Goal: Information Seeking & Learning: Learn about a topic

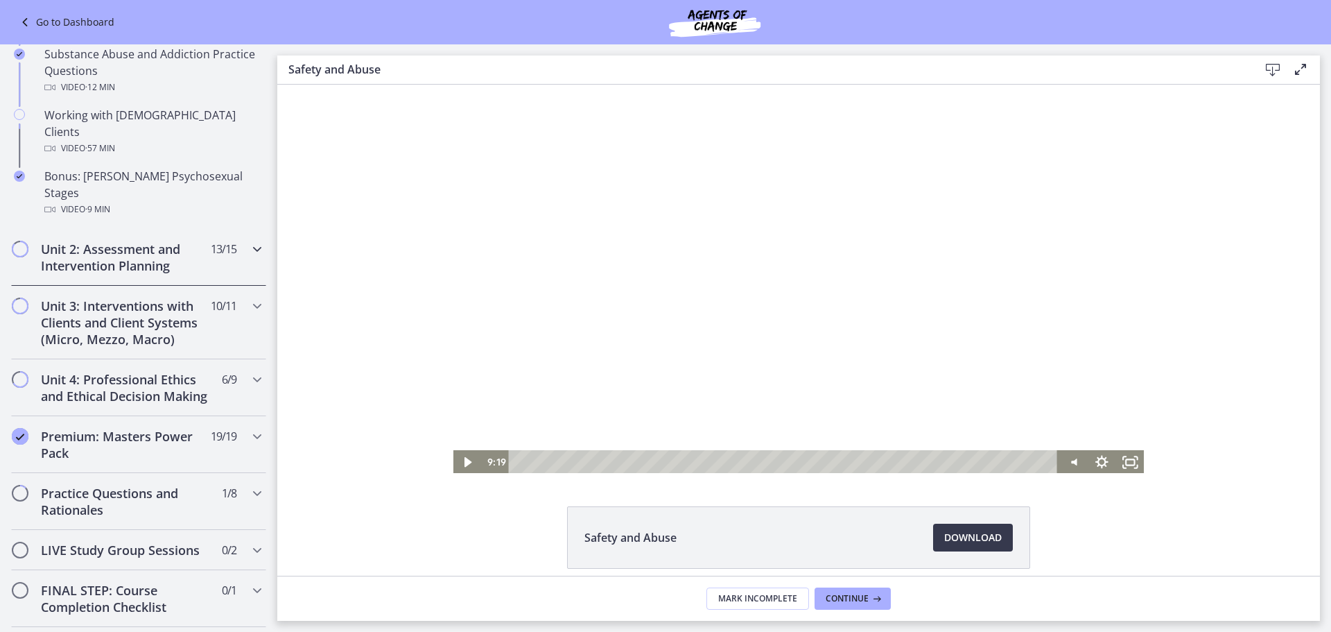
scroll to position [901, 0]
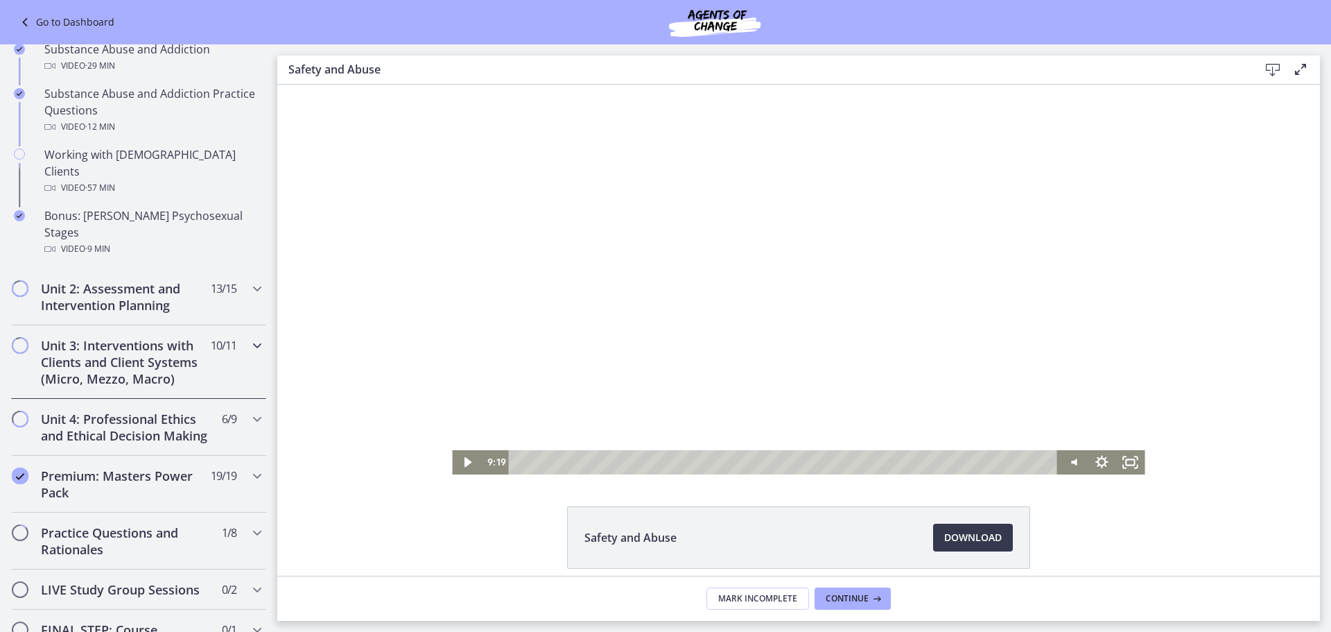
click at [85, 337] on h2 "Unit 3: Interventions with Clients and Client Systems (Micro, Mezzo, Macro)" at bounding box center [125, 362] width 169 height 50
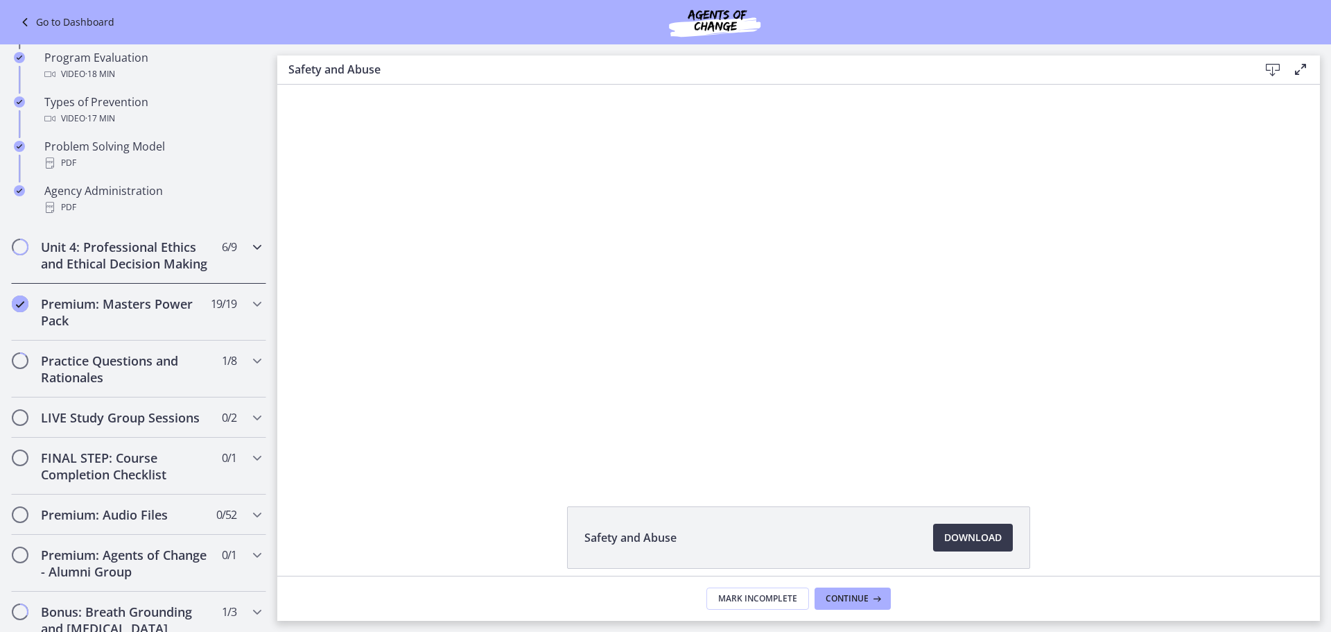
click at [112, 272] on h2 "Unit 4: Professional Ethics and Ethical Decision Making" at bounding box center [125, 254] width 169 height 33
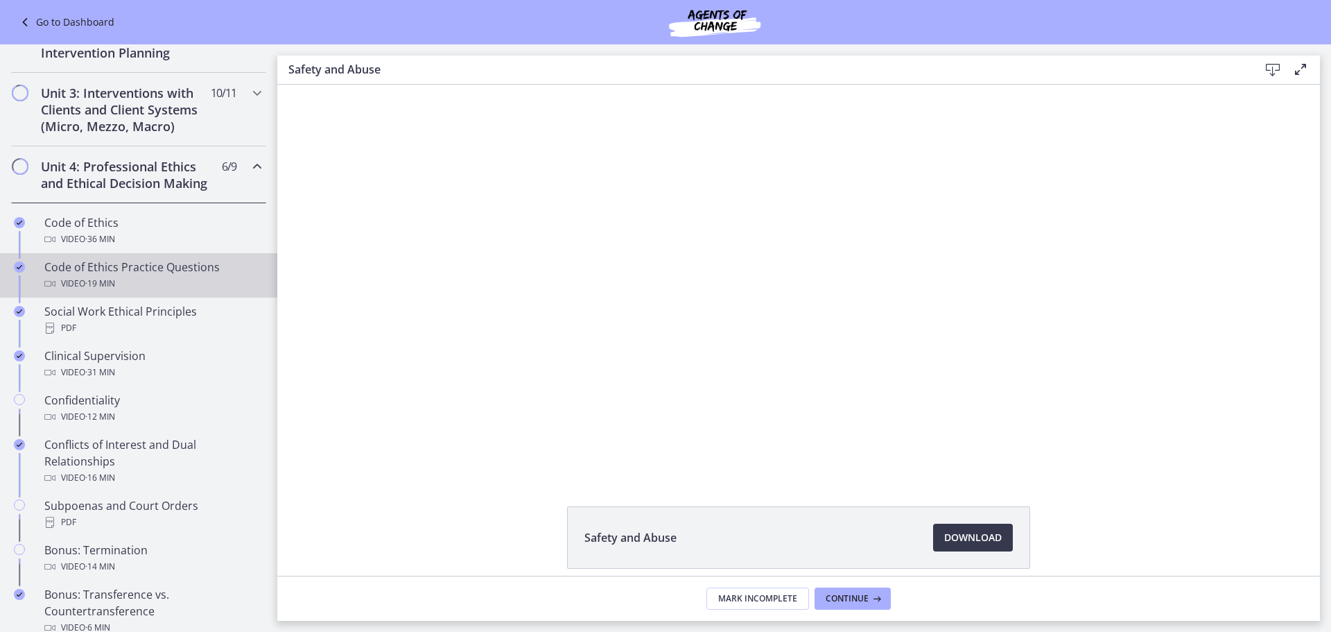
scroll to position [416, 0]
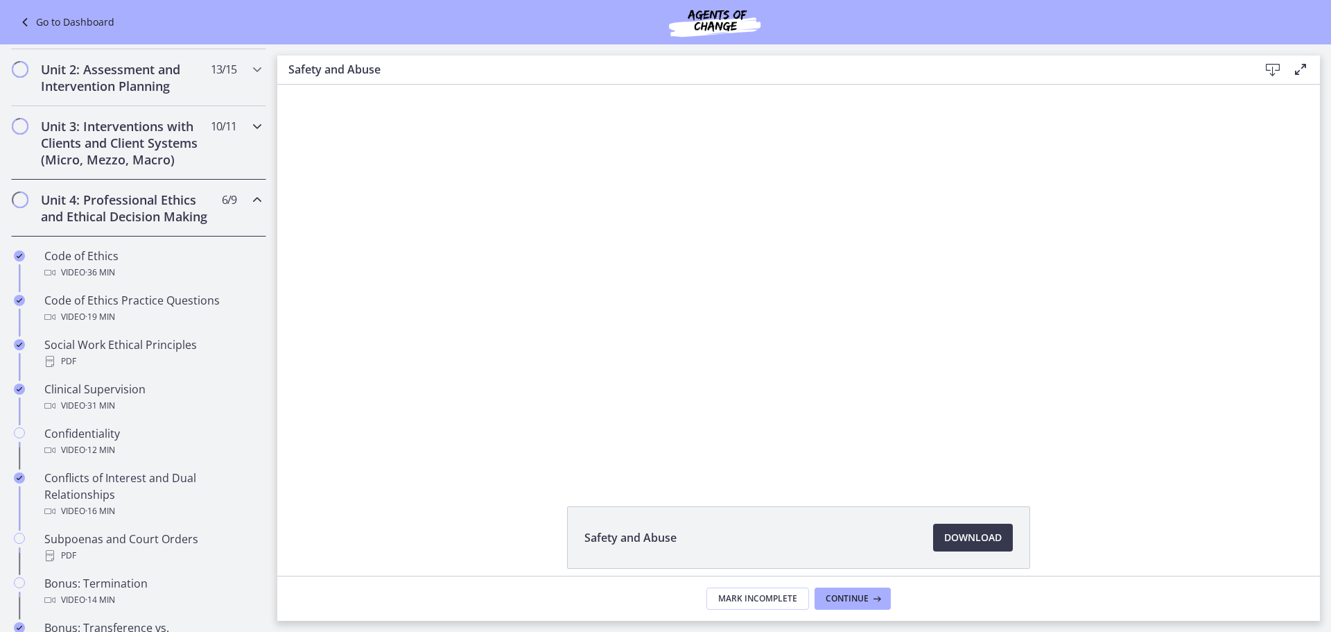
click at [137, 149] on h2 "Unit 3: Interventions with Clients and Client Systems (Micro, Mezzo, Macro)" at bounding box center [125, 143] width 169 height 50
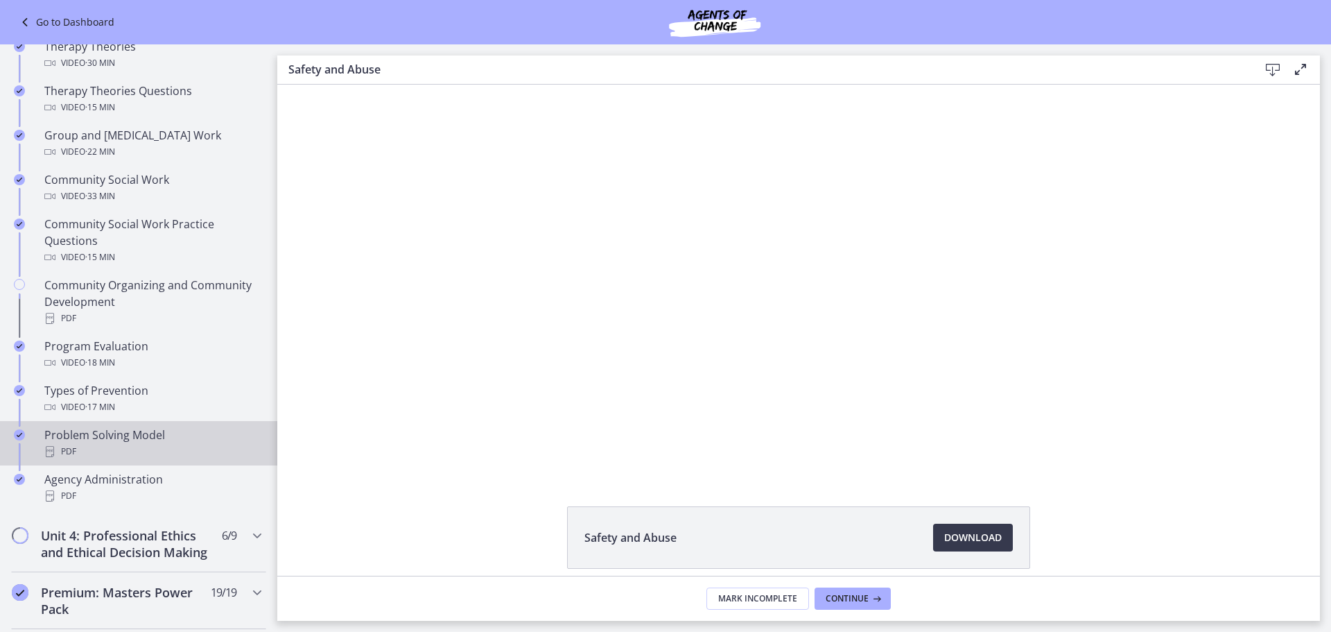
scroll to position [624, 0]
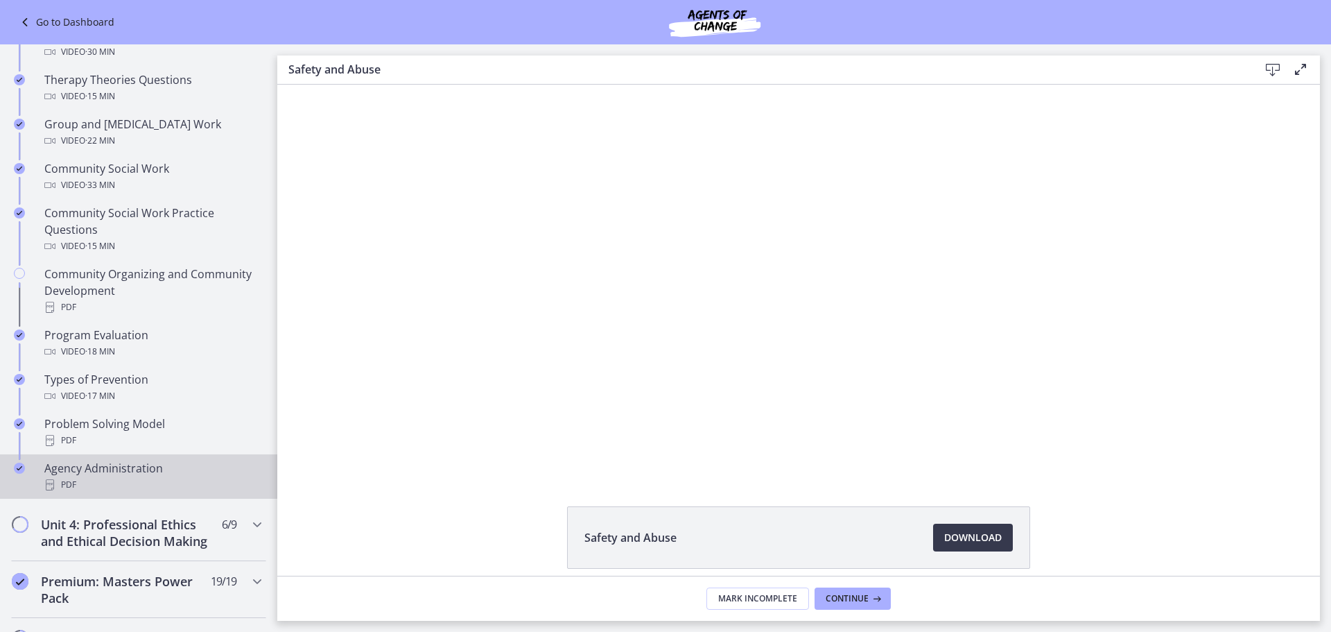
click at [110, 475] on div "Agency Administration PDF" at bounding box center [152, 476] width 216 height 33
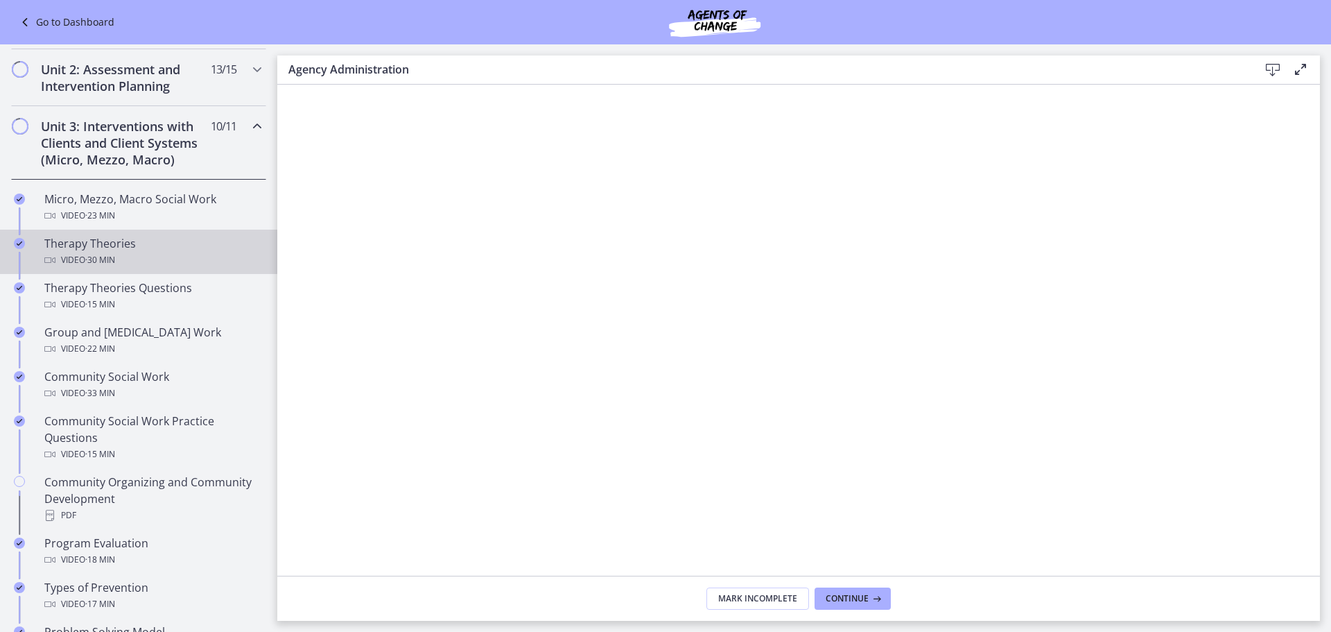
scroll to position [347, 0]
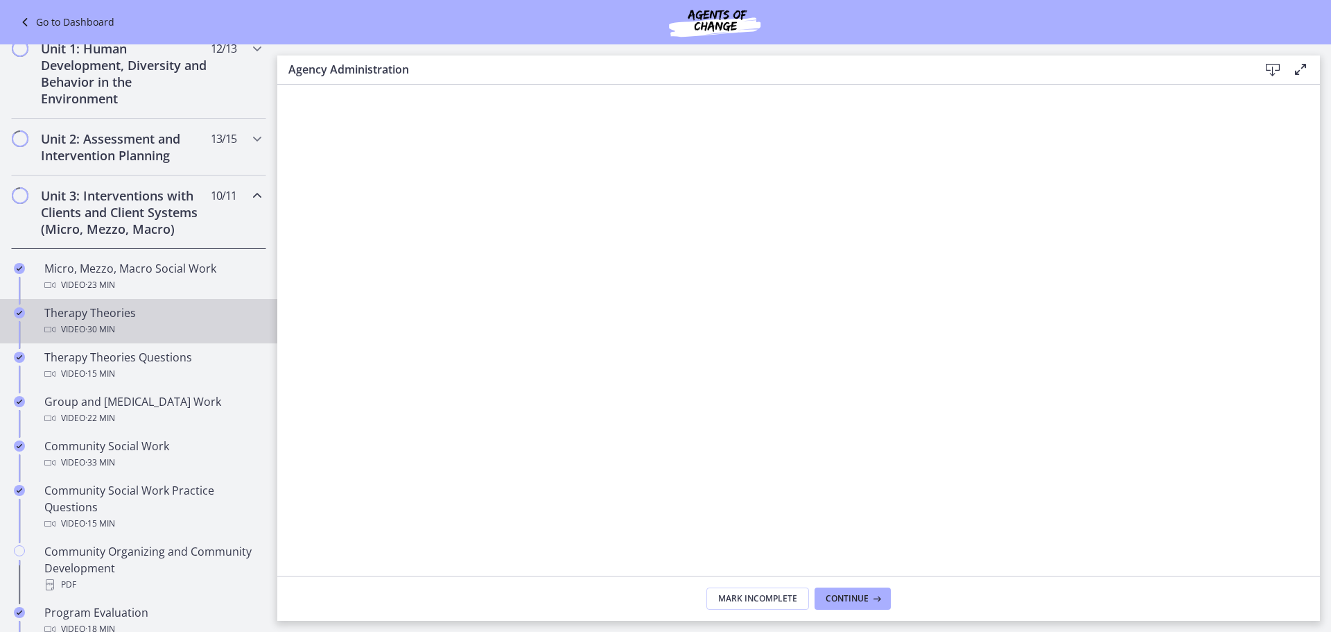
click at [130, 310] on div "Therapy Theories Video · 30 min" at bounding box center [152, 320] width 216 height 33
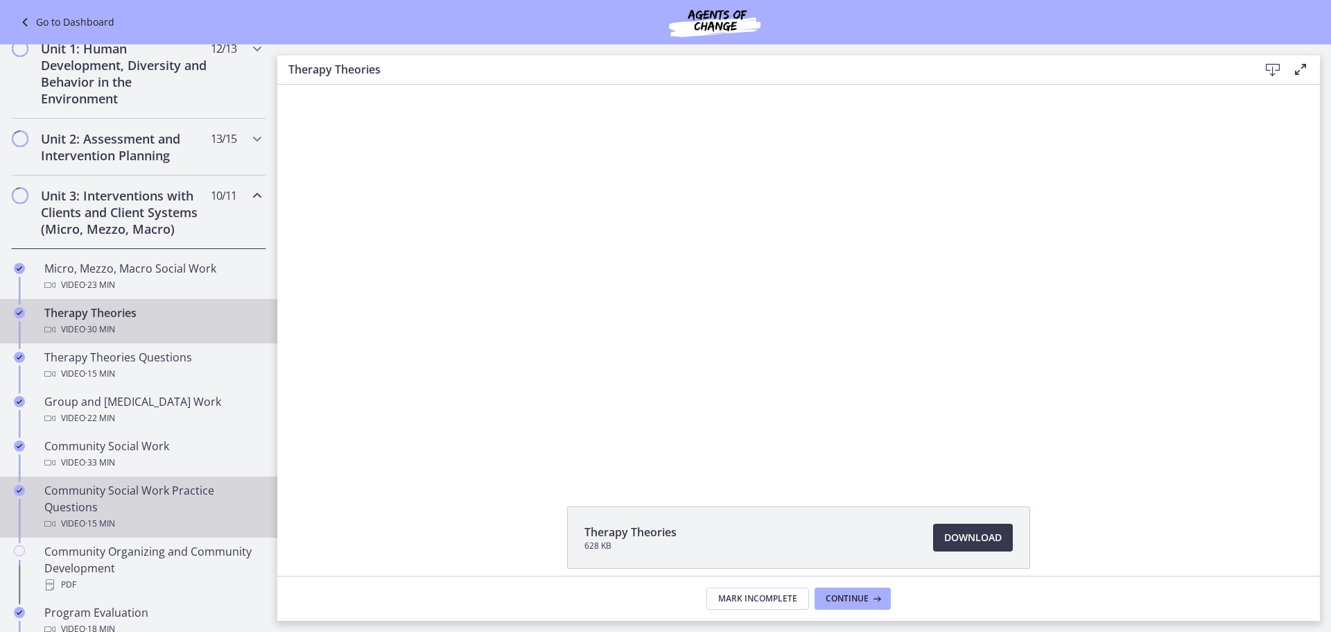
click at [142, 511] on div "Community Social Work Practice Questions Video · 15 min" at bounding box center [152, 507] width 216 height 50
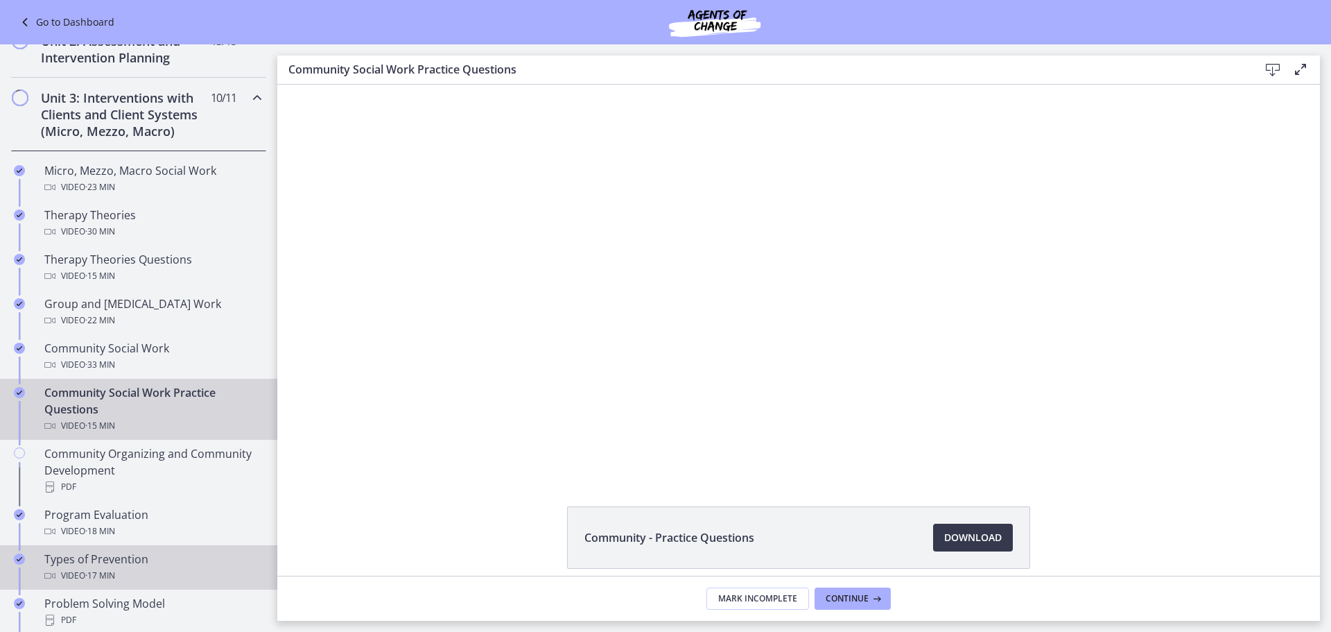
scroll to position [485, 0]
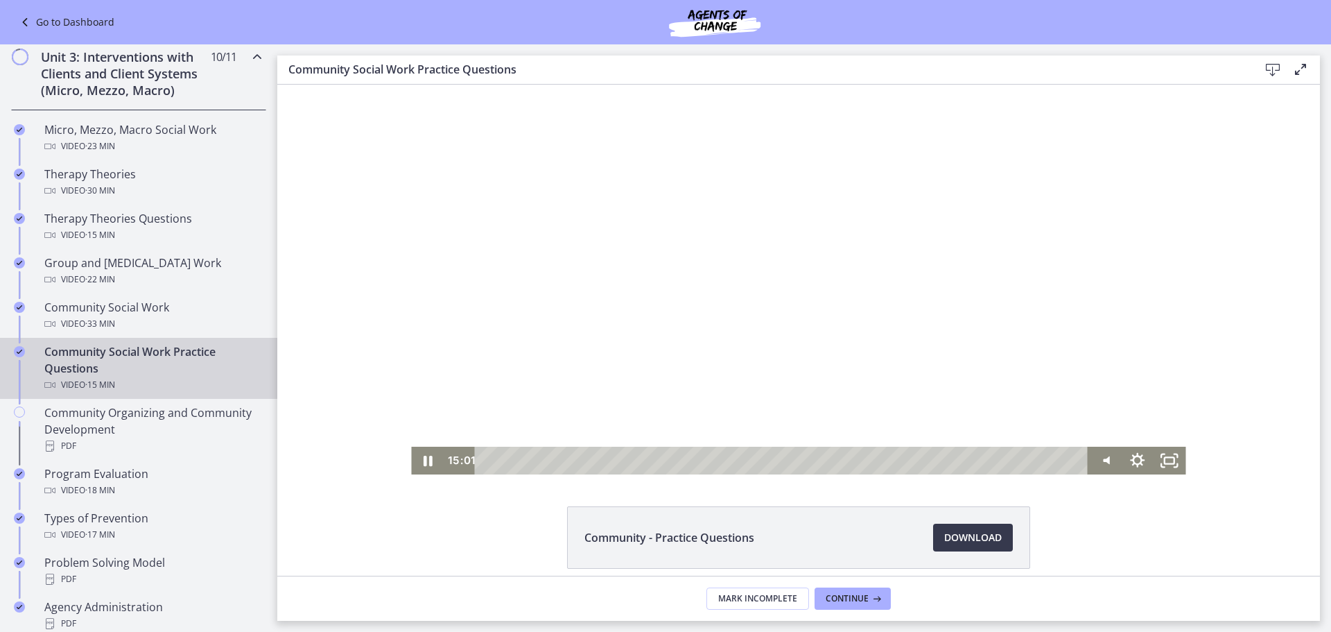
click at [866, 321] on div at bounding box center [798, 280] width 774 height 390
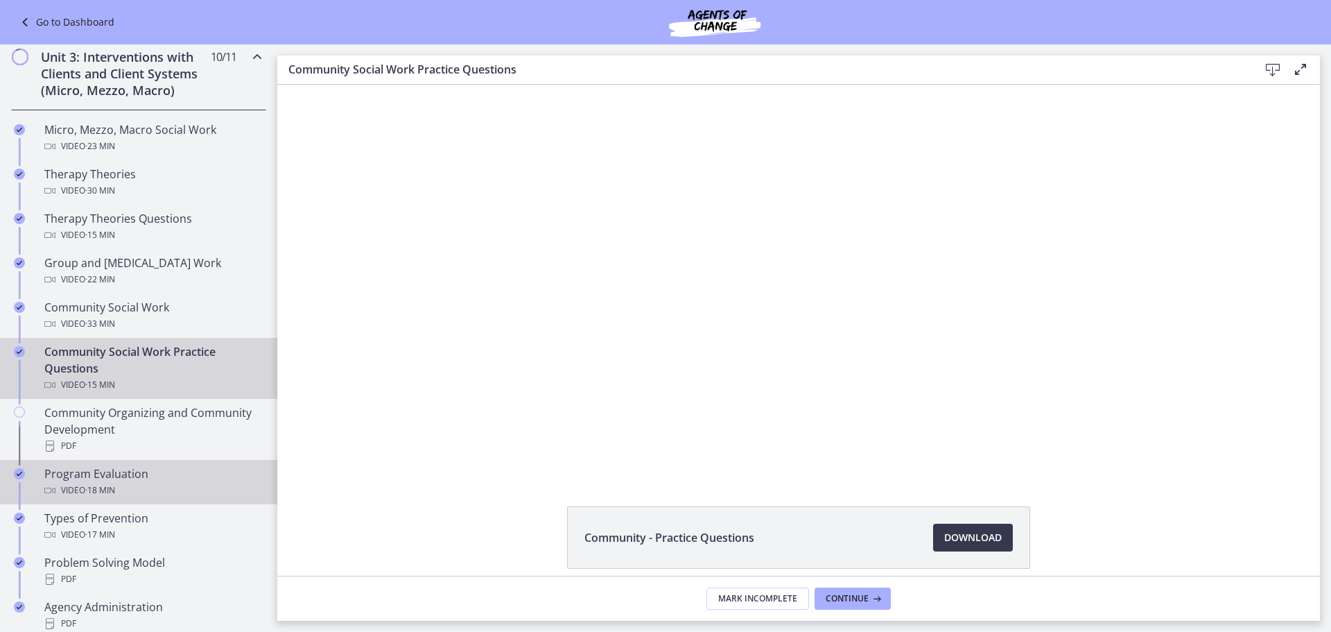
click at [98, 472] on div "Program Evaluation Video · 18 min" at bounding box center [152, 481] width 216 height 33
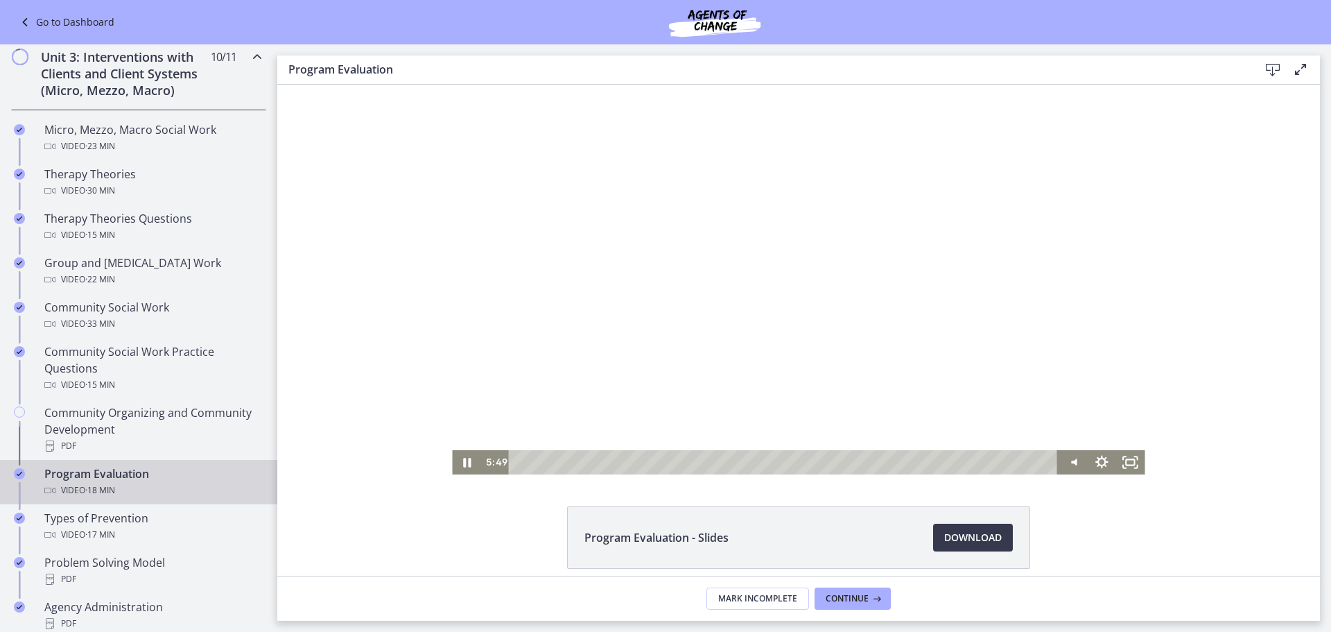
click at [665, 370] on div at bounding box center [798, 280] width 693 height 390
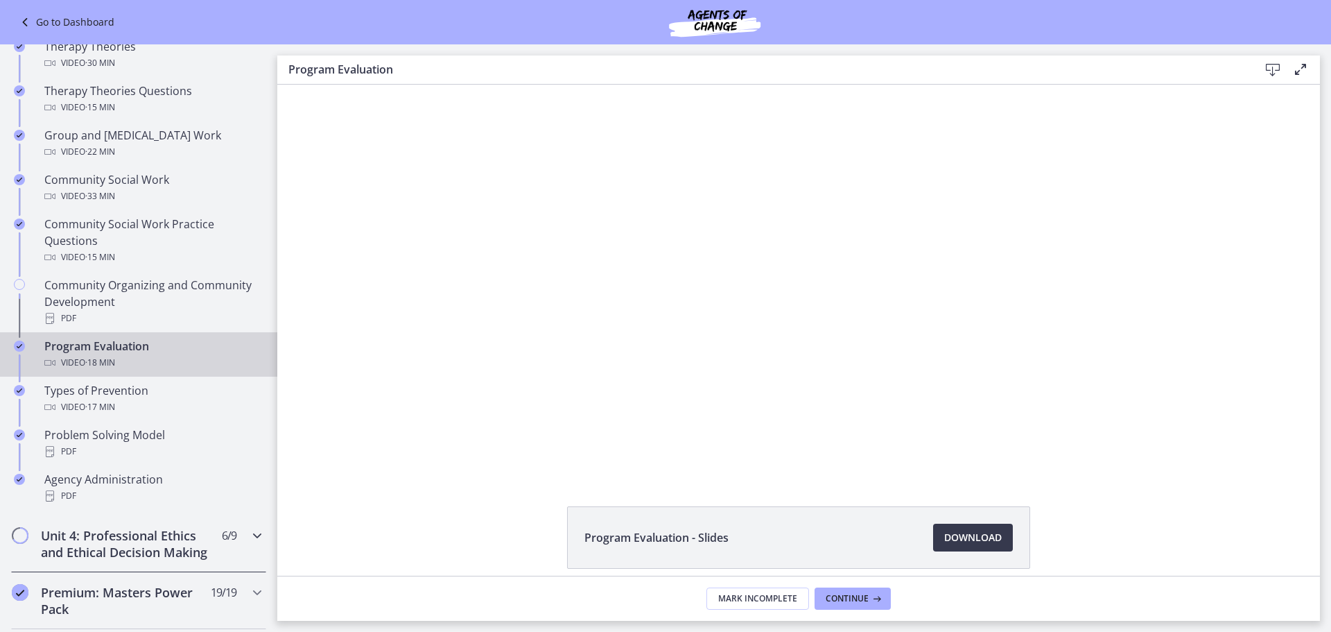
scroll to position [624, 0]
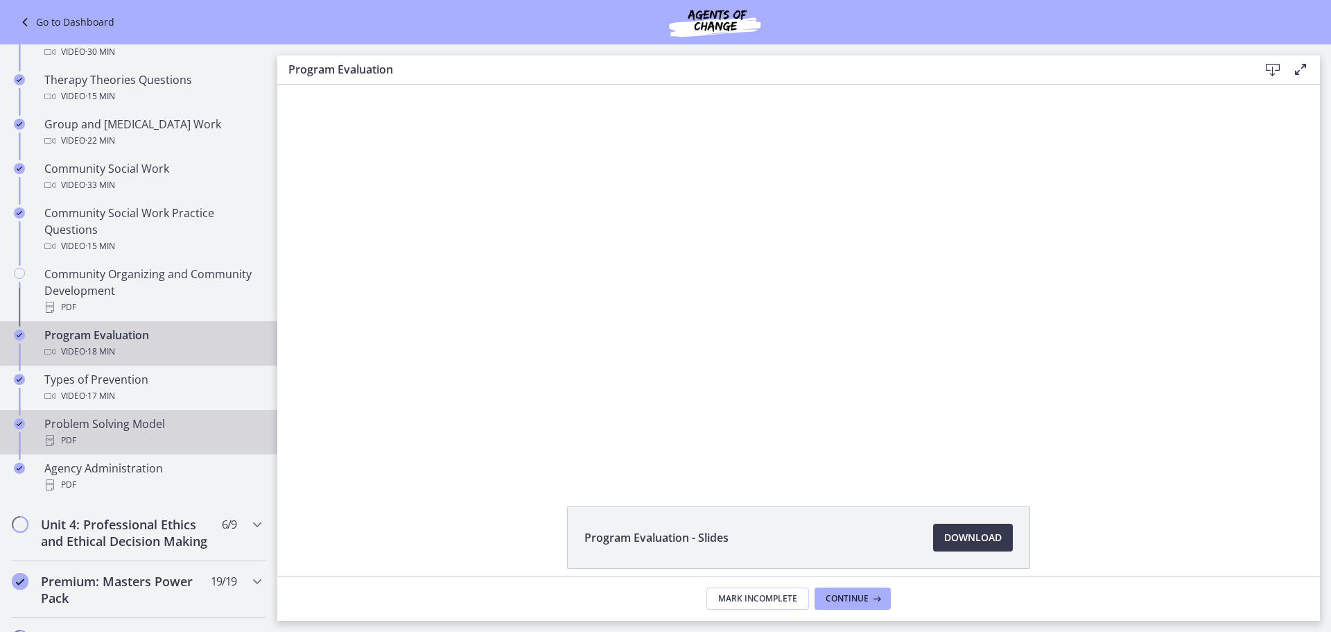
click at [149, 444] on div "PDF" at bounding box center [152, 440] width 216 height 17
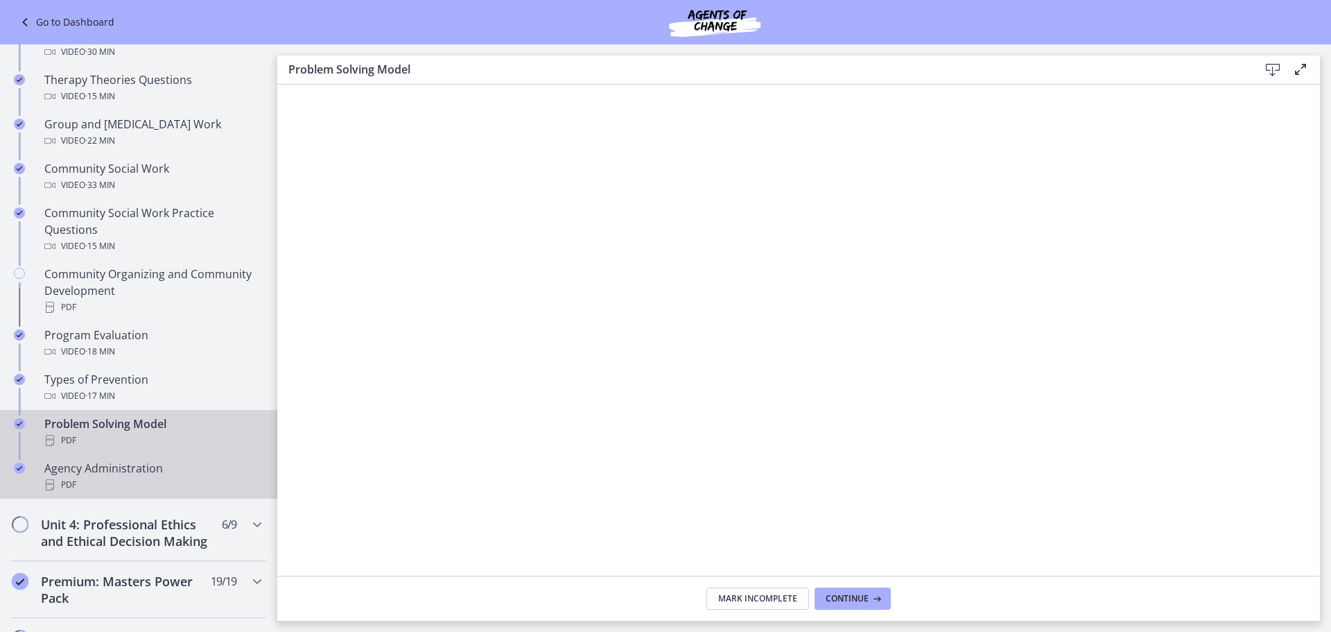
click at [123, 476] on div "PDF" at bounding box center [152, 484] width 216 height 17
